Goal: Check status: Check status

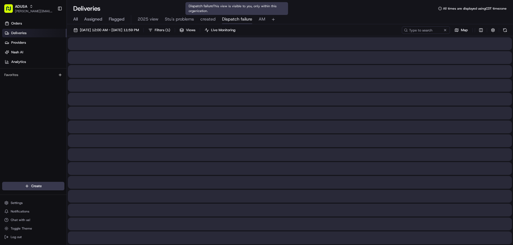
click at [238, 16] on span "Dispatch failure" at bounding box center [237, 19] width 30 height 6
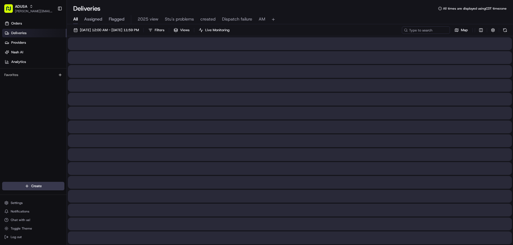
click at [73, 17] on span "All" at bounding box center [75, 19] width 5 height 6
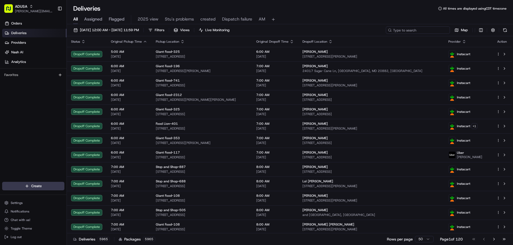
paste input "m709698545"
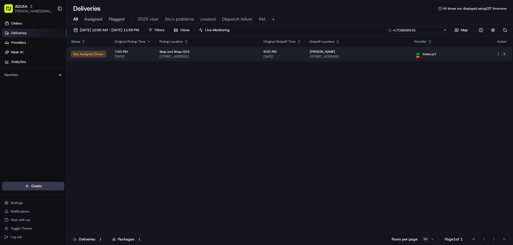
type input "m709698545"
click at [504, 54] on button at bounding box center [504, 54] width 6 height 6
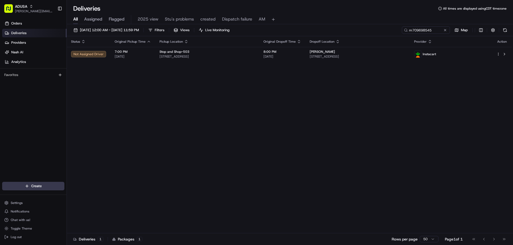
click at [442, 29] on button at bounding box center [444, 29] width 5 height 5
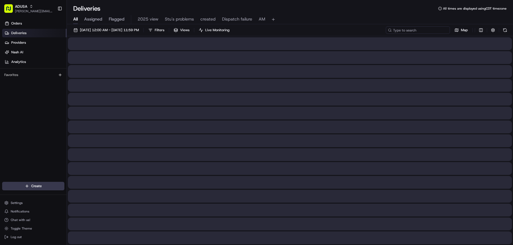
paste input "m701602217"
type input "m701602217"
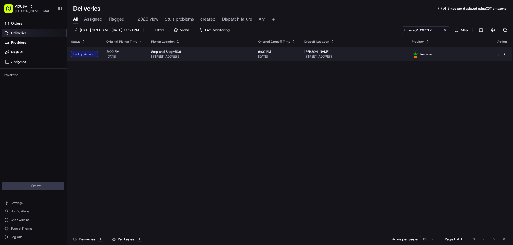
click at [83, 51] on div "Pickup Arrived" at bounding box center [84, 54] width 27 height 6
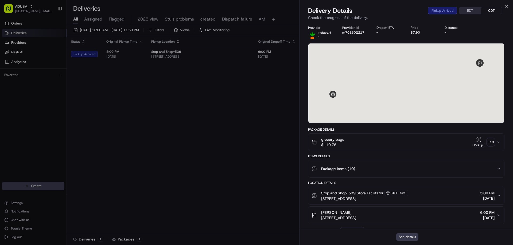
scroll to position [166, 0]
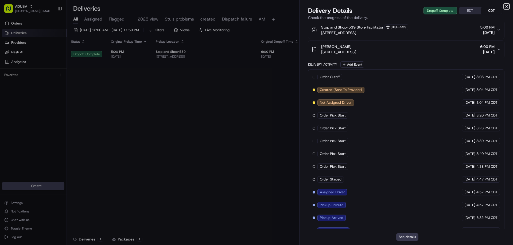
click at [507, 5] on icon "button" at bounding box center [506, 6] width 4 height 4
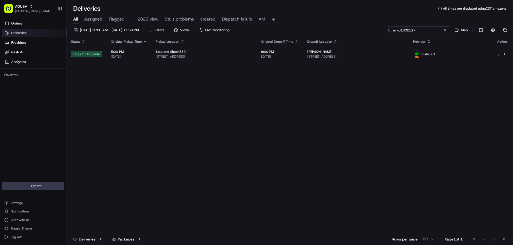
click at [448, 29] on input "m701602217" at bounding box center [417, 29] width 64 height 7
click at [446, 30] on button at bounding box center [444, 29] width 5 height 5
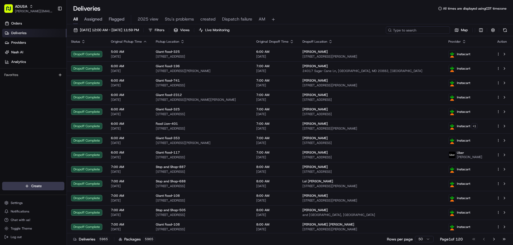
paste input "m705286007"
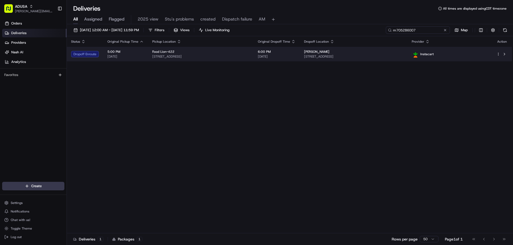
type input "m705286007"
click at [90, 55] on div "Dropoff Enroute" at bounding box center [85, 54] width 28 height 6
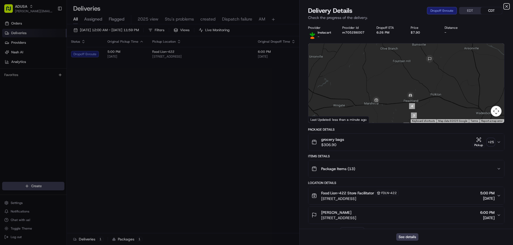
click at [506, 5] on icon "button" at bounding box center [506, 6] width 4 height 4
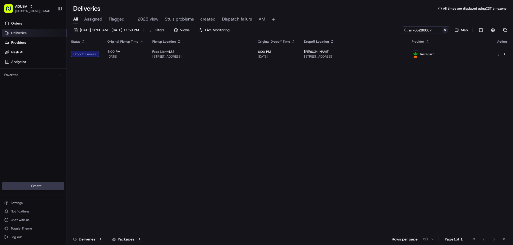
drag, startPoint x: 450, startPoint y: 30, endPoint x: 443, endPoint y: 32, distance: 7.5
click at [450, 30] on div "m705286007 Map" at bounding box center [454, 29] width 107 height 7
click at [442, 32] on input "m705286007" at bounding box center [417, 29] width 64 height 7
click at [444, 30] on button at bounding box center [444, 29] width 5 height 5
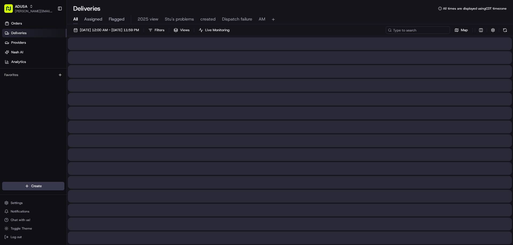
drag, startPoint x: 407, startPoint y: 30, endPoint x: 419, endPoint y: 29, distance: 11.8
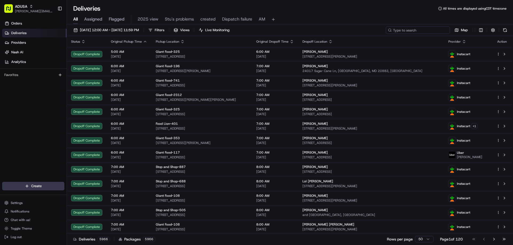
paste input "m705029988"
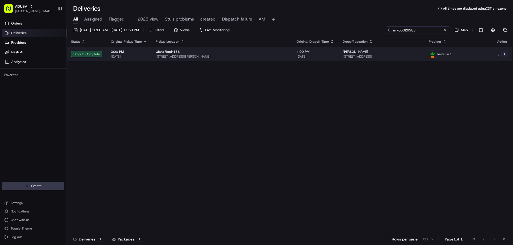
type input "m705029988"
click at [502, 54] on button at bounding box center [504, 54] width 6 height 6
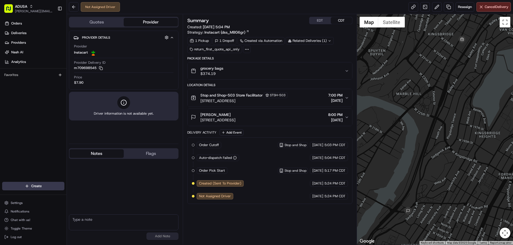
click at [107, 151] on button "Notes" at bounding box center [96, 153] width 54 height 9
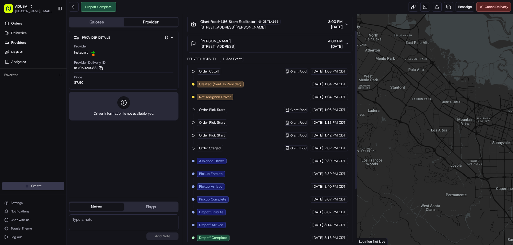
scroll to position [104, 0]
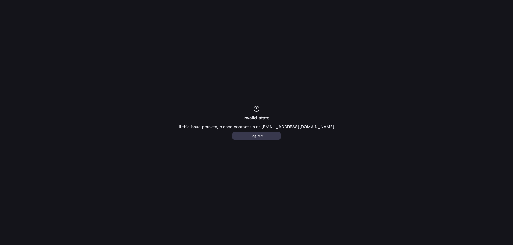
click at [252, 144] on div "Invalid state If this issue persists, please contact us at support@usenash.com …" at bounding box center [256, 122] width 513 height 245
click at [252, 136] on button "Log out" at bounding box center [256, 135] width 48 height 7
